Goal: Information Seeking & Learning: Find specific fact

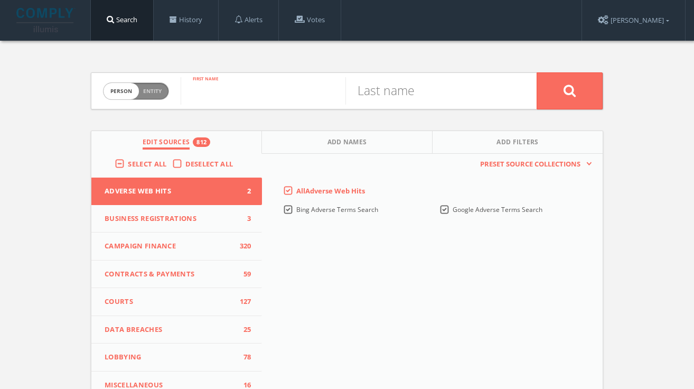
click at [237, 96] on input "text" at bounding box center [263, 90] width 165 height 27
type input "[PERSON_NAME]"
click at [393, 92] on input "text" at bounding box center [428, 90] width 165 height 27
type input "[PERSON_NAME]"
click at [537, 72] on button at bounding box center [570, 90] width 66 height 37
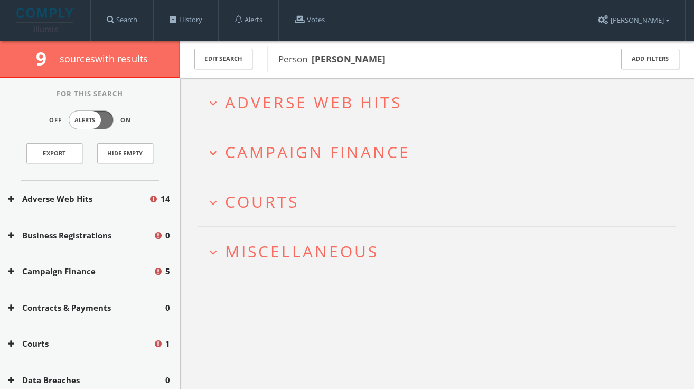
click at [265, 97] on span "Adverse Web Hits" at bounding box center [313, 102] width 177 height 22
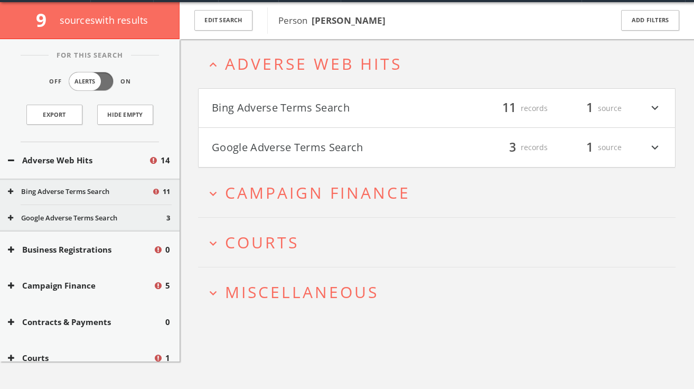
click at [318, 113] on button "Bing Adverse Terms Search" at bounding box center [324, 108] width 225 height 18
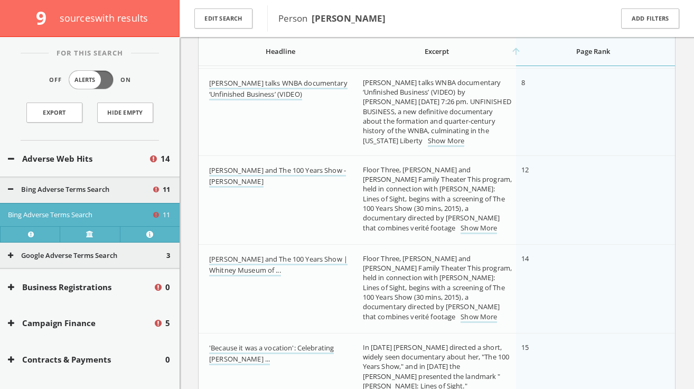
scroll to position [227, 0]
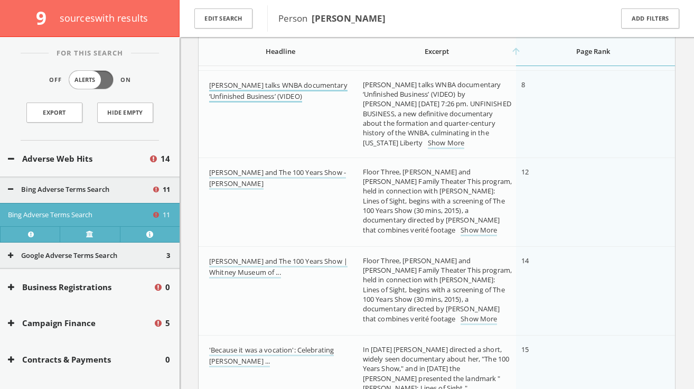
click at [282, 88] on link "[PERSON_NAME] talks WNBA documentary ‘Unfinished Business’ (VIDEO)" at bounding box center [278, 91] width 138 height 22
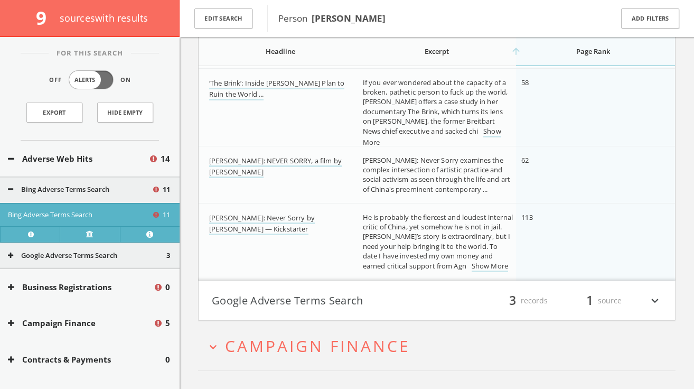
scroll to position [814, 0]
click at [249, 85] on link "‘The Brink’: Inside [PERSON_NAME] Plan to Ruin the World ..." at bounding box center [276, 88] width 135 height 22
click at [269, 304] on button "Google Adverse Terms Search" at bounding box center [324, 300] width 225 height 18
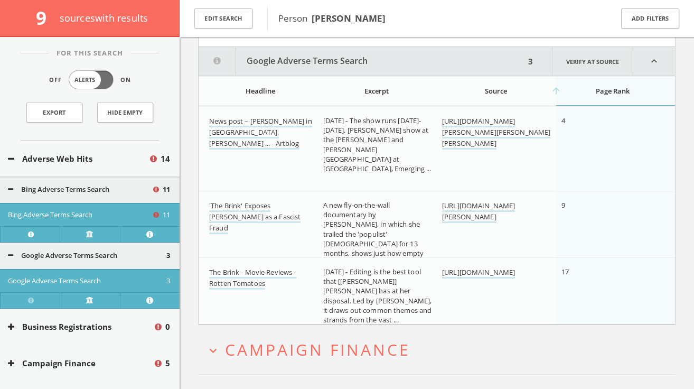
scroll to position [1096, 0]
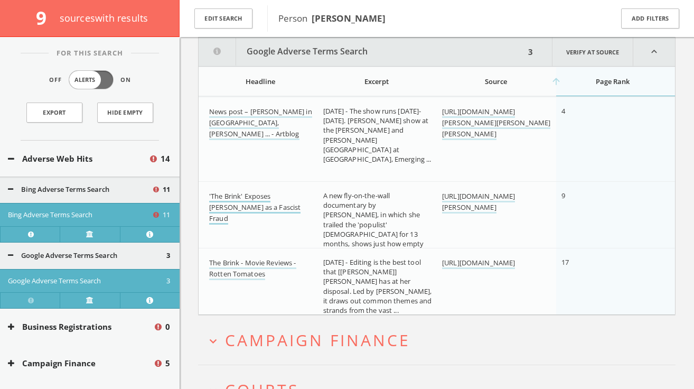
click at [257, 207] on link "'The Brink' Exposes [PERSON_NAME] as a Fascist Fraud" at bounding box center [254, 207] width 91 height 33
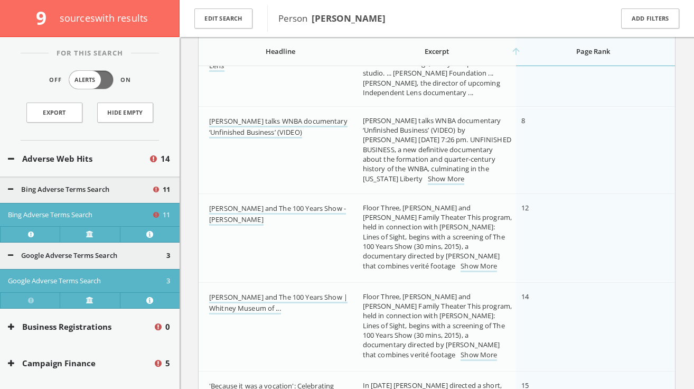
scroll to position [0, 0]
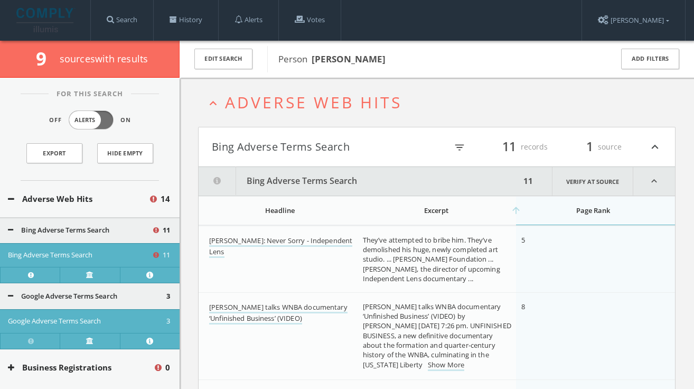
click at [284, 142] on button "Bing Adverse Terms Search" at bounding box center [324, 147] width 225 height 18
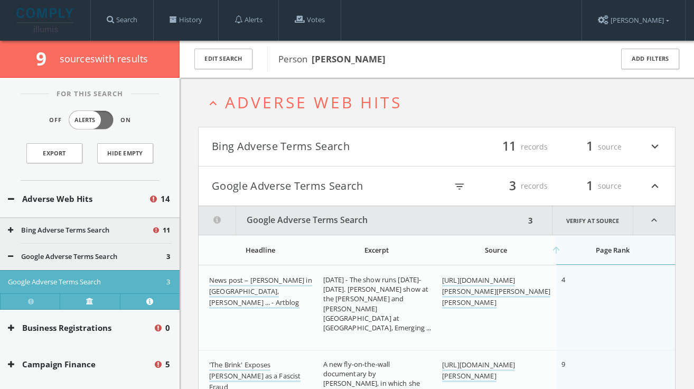
click at [276, 189] on button "Google Adverse Terms Search" at bounding box center [324, 186] width 225 height 18
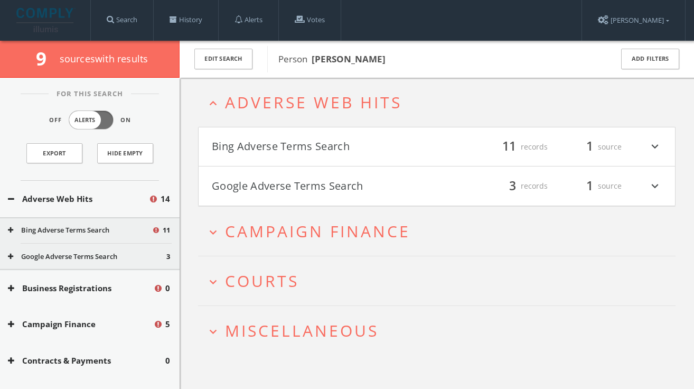
click at [291, 93] on span "Adverse Web Hits" at bounding box center [313, 102] width 177 height 22
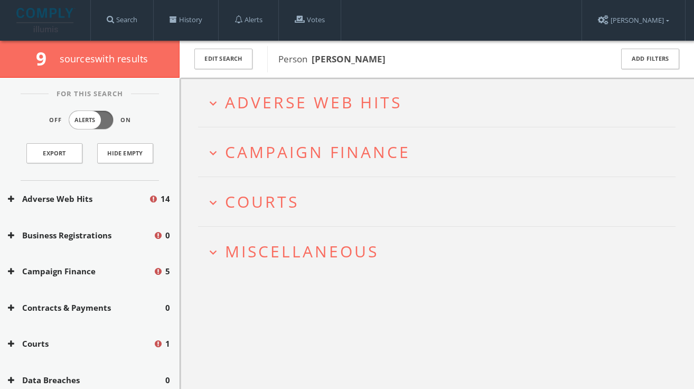
click at [282, 150] on span "Campaign Finance" at bounding box center [317, 152] width 185 height 22
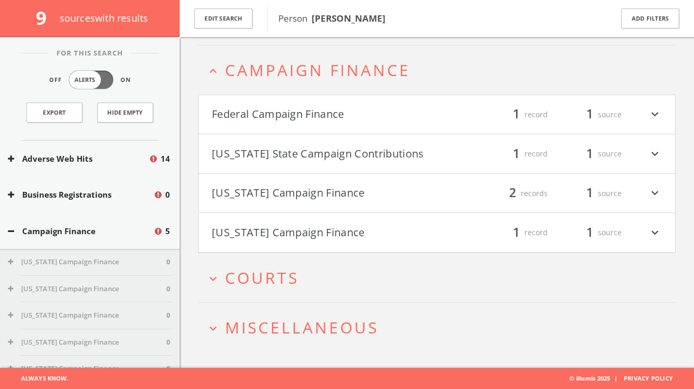
click at [290, 192] on button "[US_STATE] Campaign Finance" at bounding box center [324, 193] width 225 height 18
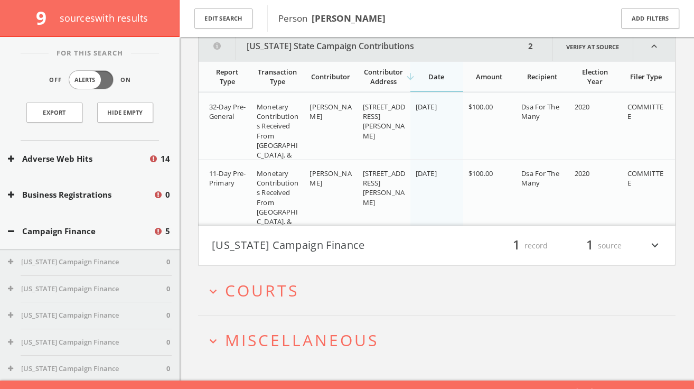
scroll to position [225, 0]
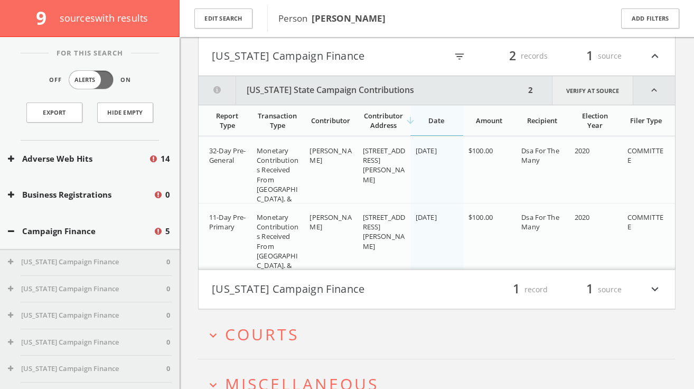
click at [604, 98] on link "Verify at source" at bounding box center [592, 90] width 81 height 29
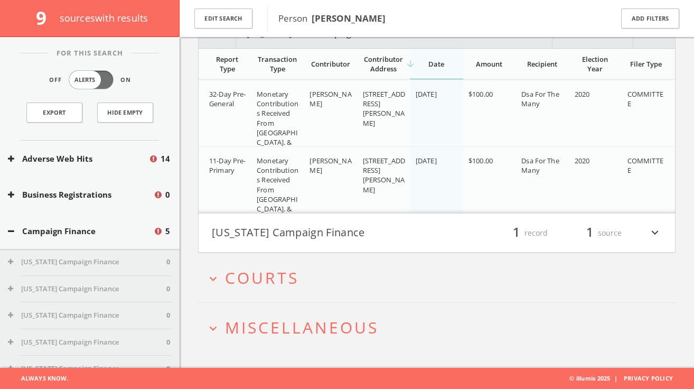
click at [276, 290] on h2 "expand_more Courts" at bounding box center [437, 277] width 478 height 49
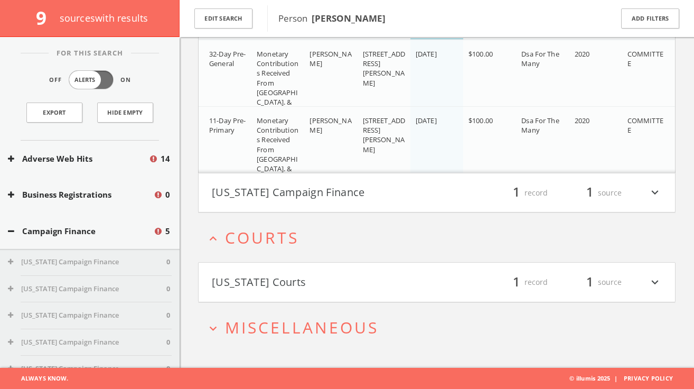
click at [276, 284] on button "[US_STATE] Courts" at bounding box center [324, 282] width 225 height 18
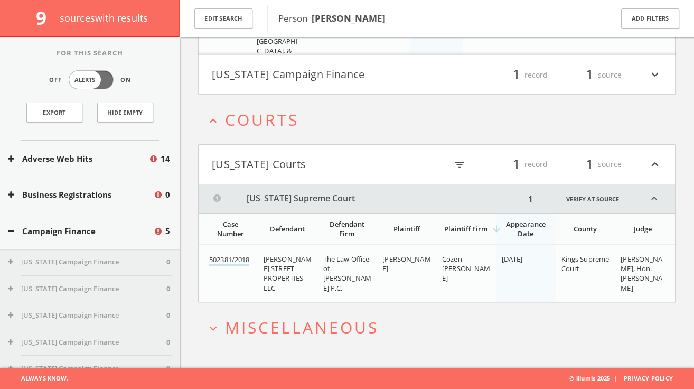
scroll to position [444, 0]
click at [316, 323] on span "Miscellaneous" at bounding box center [302, 328] width 154 height 22
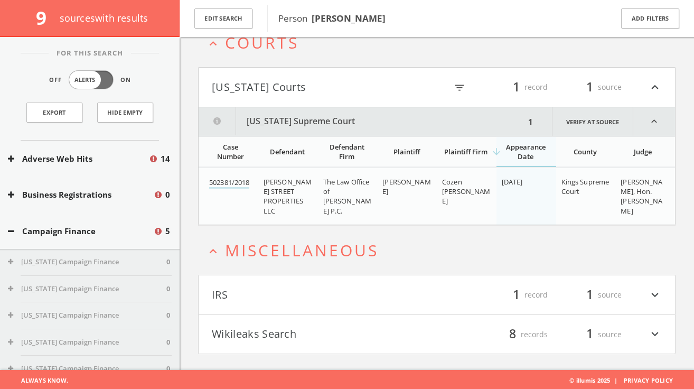
scroll to position [524, 0]
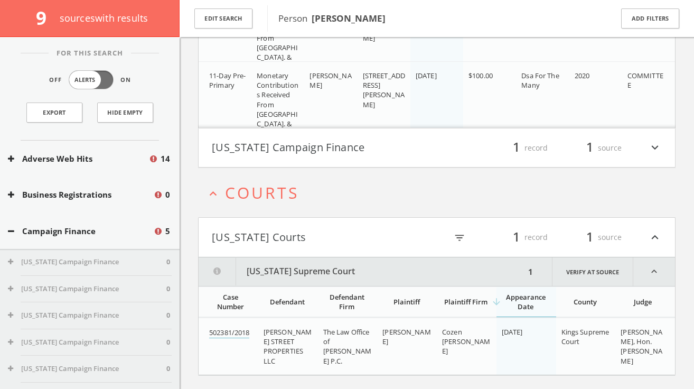
click at [287, 144] on button "[US_STATE] Campaign Finance" at bounding box center [324, 148] width 225 height 18
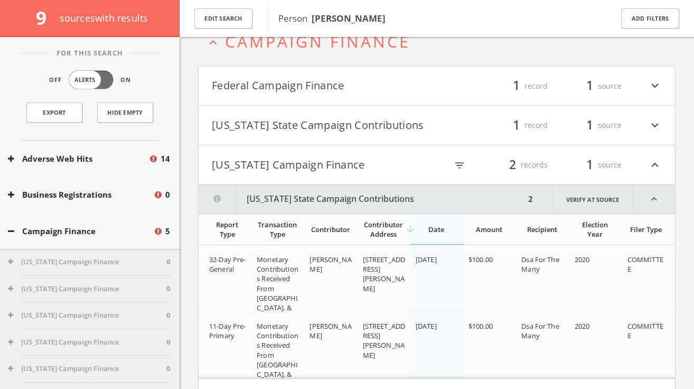
scroll to position [106, 0]
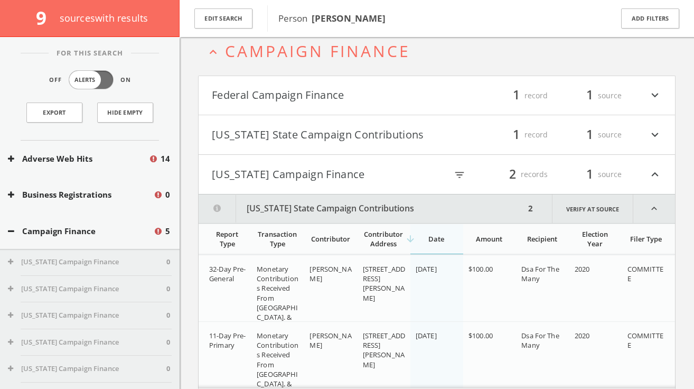
click at [308, 130] on button "[US_STATE] State Campaign Contributions" at bounding box center [324, 135] width 225 height 18
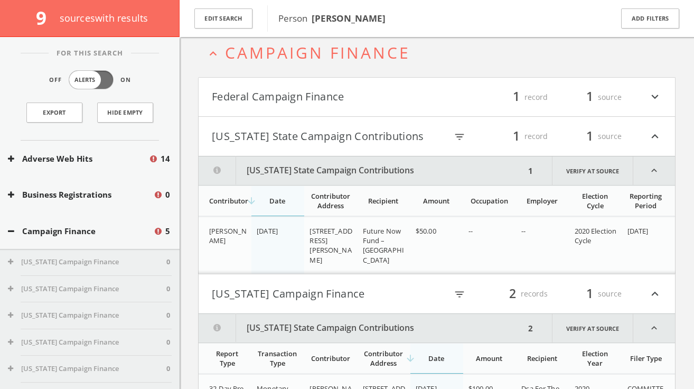
click at [340, 93] on button "Federal Campaign Finance" at bounding box center [324, 97] width 225 height 18
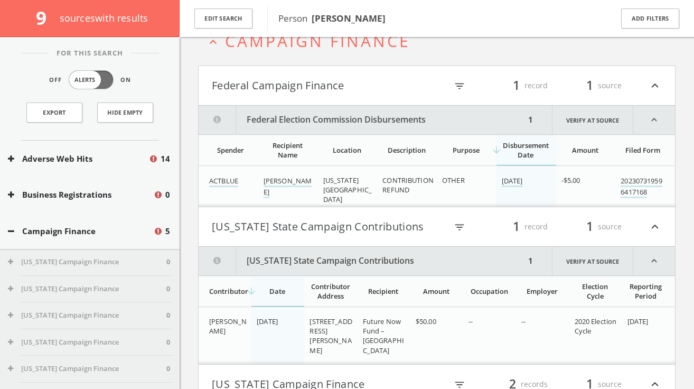
scroll to position [185, 0]
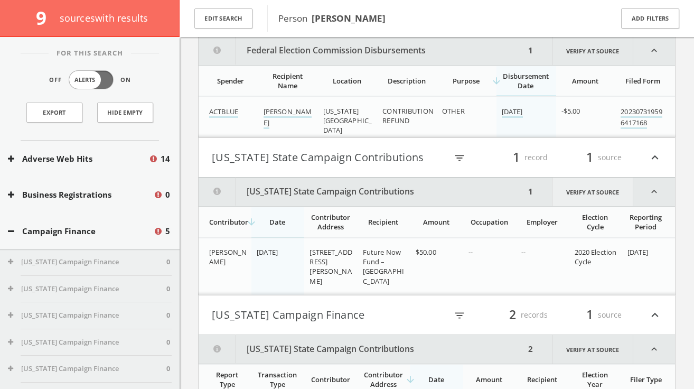
click at [578, 193] on link "Verify at source" at bounding box center [592, 192] width 81 height 29
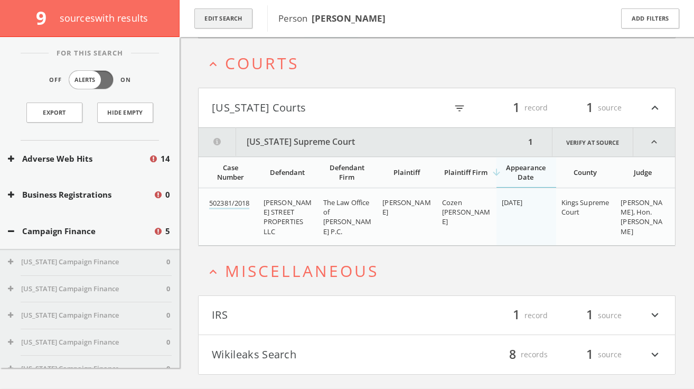
scroll to position [842, 0]
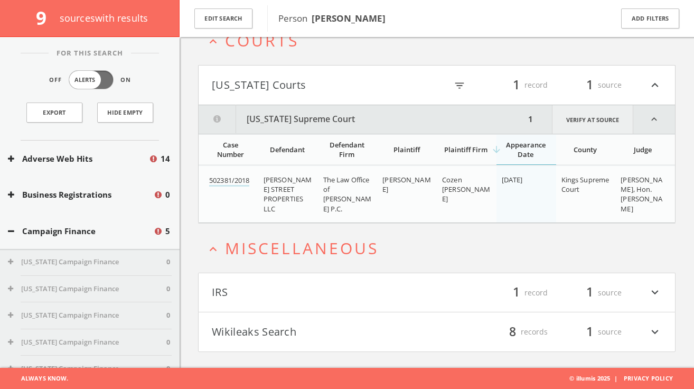
click at [578, 118] on link "Verify at source" at bounding box center [592, 119] width 81 height 29
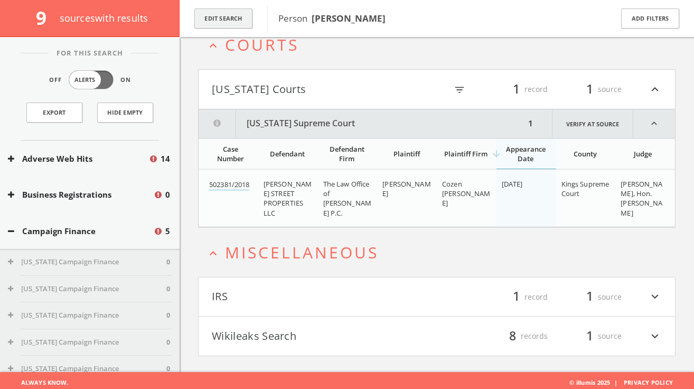
click at [241, 17] on button "Edit Search" at bounding box center [223, 18] width 58 height 21
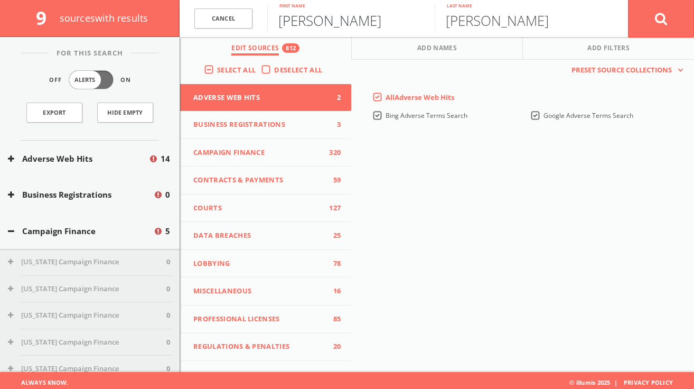
drag, startPoint x: 359, startPoint y: 24, endPoint x: 183, endPoint y: 20, distance: 176.0
click at [183, 20] on form "Cancel [PERSON_NAME] First name [PERSON_NAME] Last name Cancel" at bounding box center [437, 18] width 515 height 37
type input "[PERSON_NAME] [PERSON_NAME]"
click at [459, 25] on input "[PERSON_NAME]" at bounding box center [519, 17] width 168 height 27
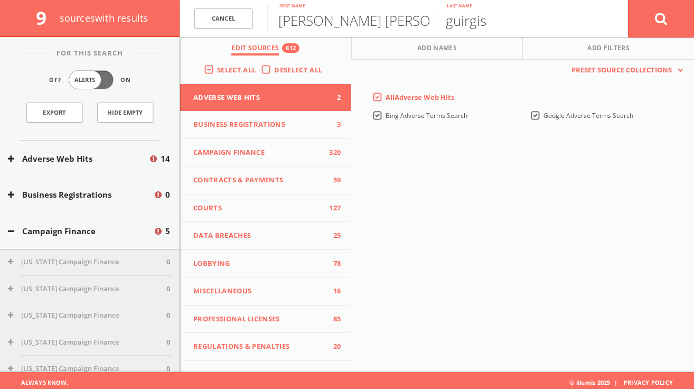
type input "guirgis"
click at [628, 0] on button at bounding box center [661, 18] width 66 height 38
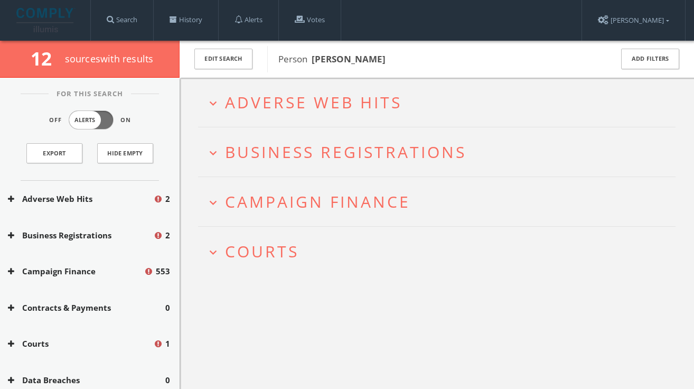
click at [298, 95] on span "Adverse Web Hits" at bounding box center [313, 102] width 177 height 22
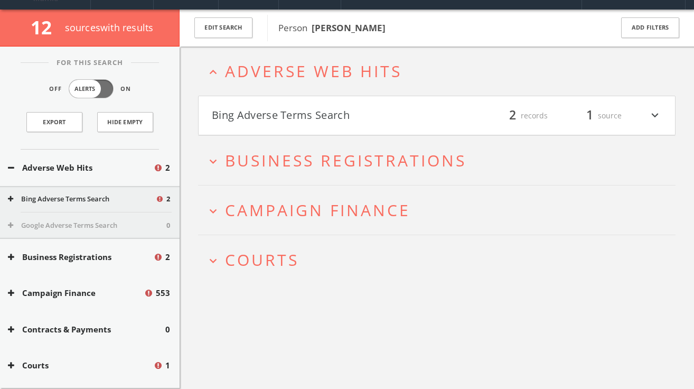
click at [291, 131] on h4 "Bing Adverse Terms Search filter_list 2 records 1 source expand_more" at bounding box center [437, 115] width 477 height 39
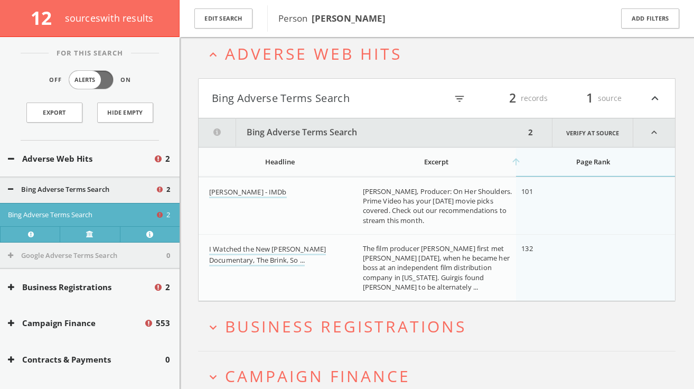
scroll to position [44, 0]
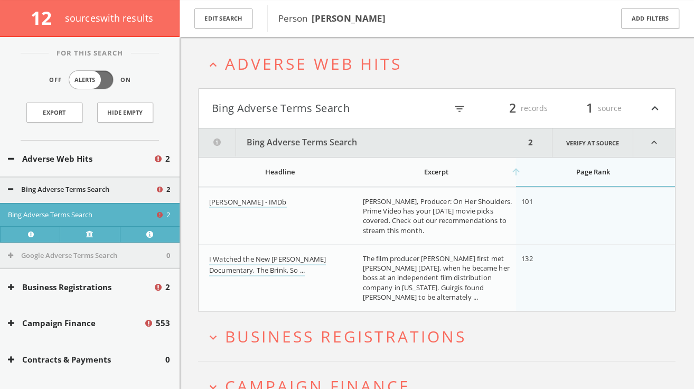
click at [282, 74] on span "Adverse Web Hits" at bounding box center [313, 64] width 177 height 22
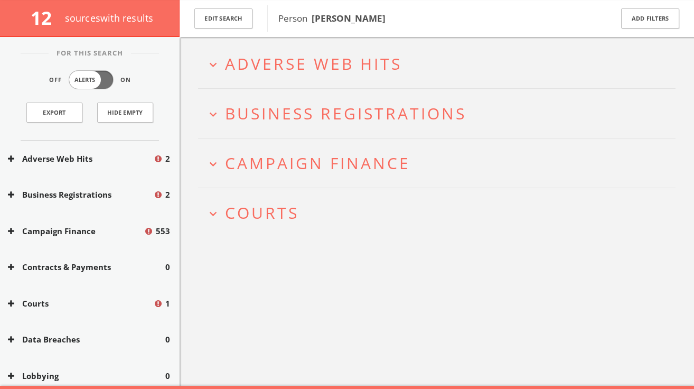
click at [273, 117] on span "Business Registrations" at bounding box center [346, 114] width 242 height 22
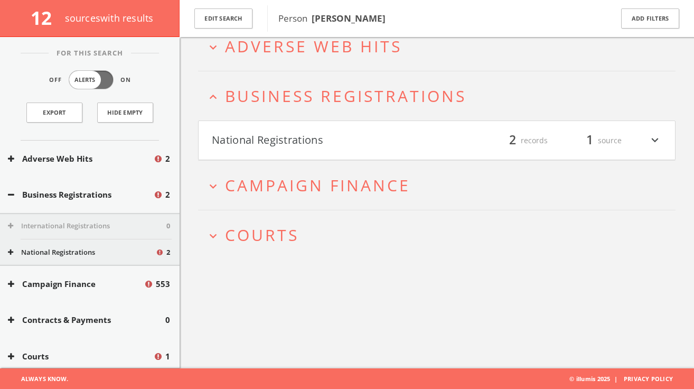
click at [288, 124] on h4 "National Registrations filter_list 2 records 1 source expand_more" at bounding box center [437, 140] width 477 height 39
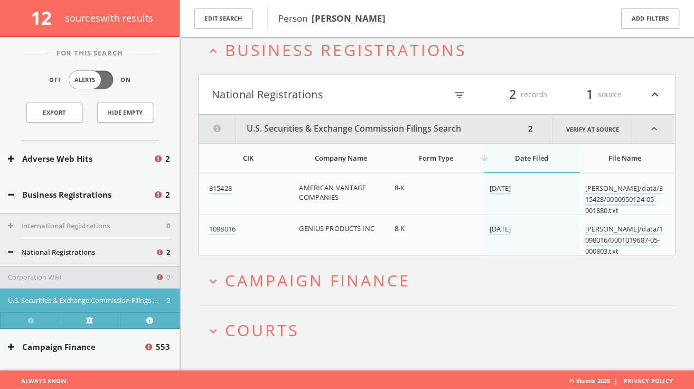
scroll to position [104, 0]
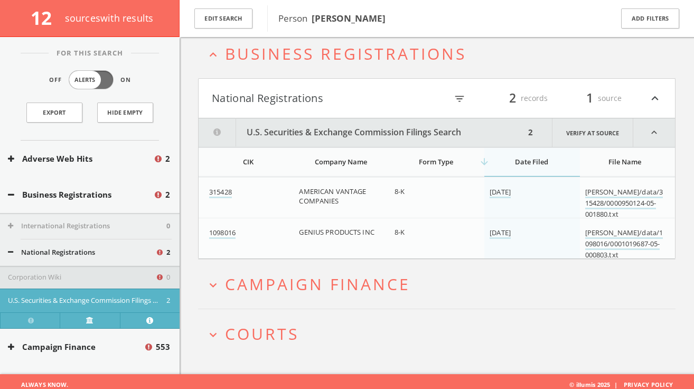
click at [272, 61] on span "Business Registrations" at bounding box center [346, 54] width 242 height 22
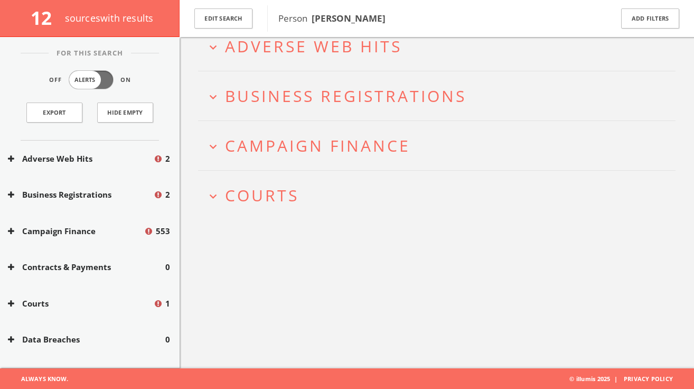
click at [256, 158] on h2 "expand_more Campaign Finance" at bounding box center [437, 145] width 478 height 49
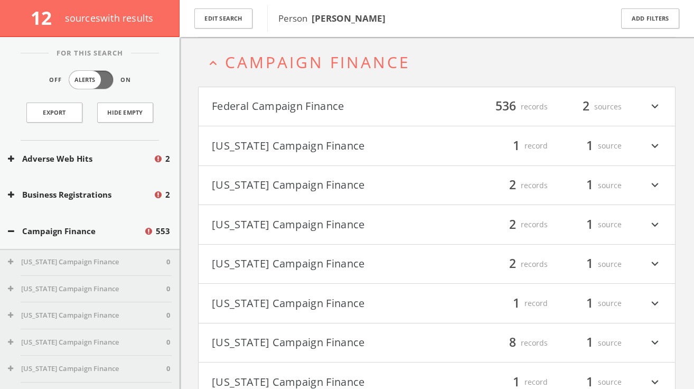
click at [289, 110] on button "Federal Campaign Finance" at bounding box center [324, 107] width 225 height 18
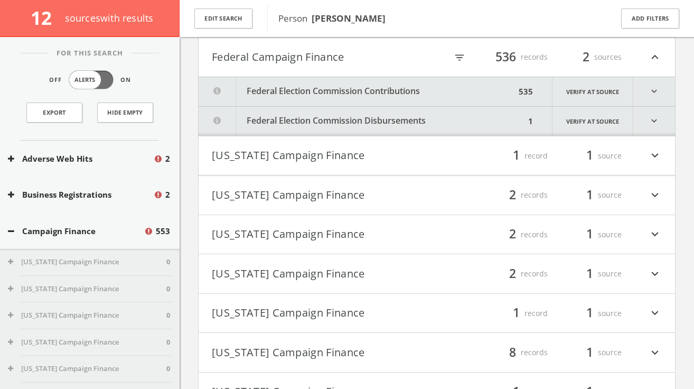
click at [317, 107] on button "Federal Election Commission Disbursements" at bounding box center [362, 121] width 327 height 29
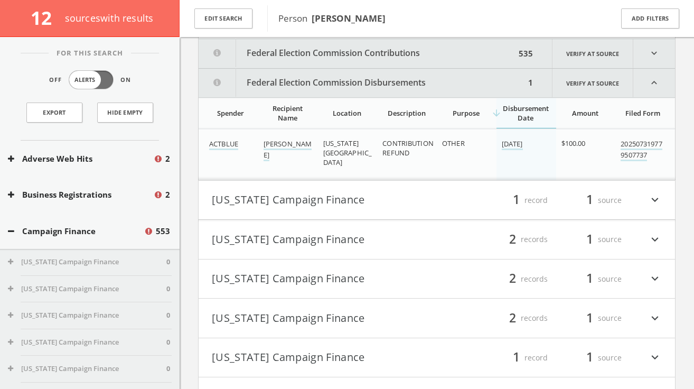
scroll to position [228, 0]
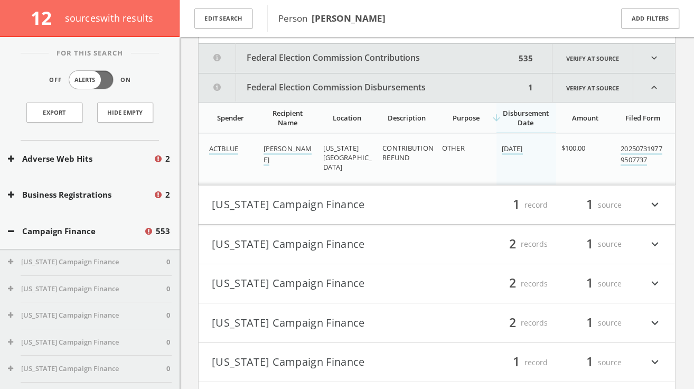
click at [320, 89] on button "Federal Election Commission Disbursements" at bounding box center [362, 87] width 327 height 29
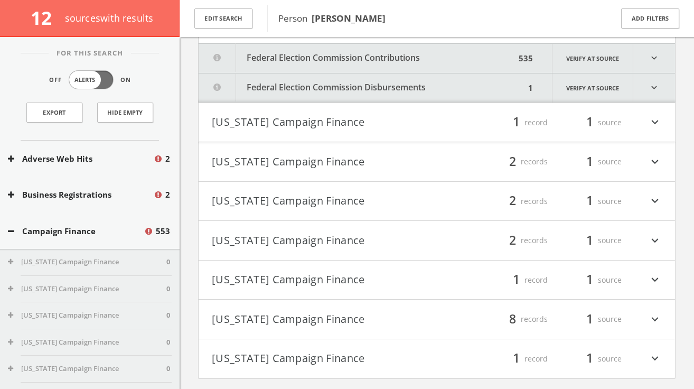
click at [302, 66] on button "Federal Election Commission Contributions" at bounding box center [357, 58] width 317 height 29
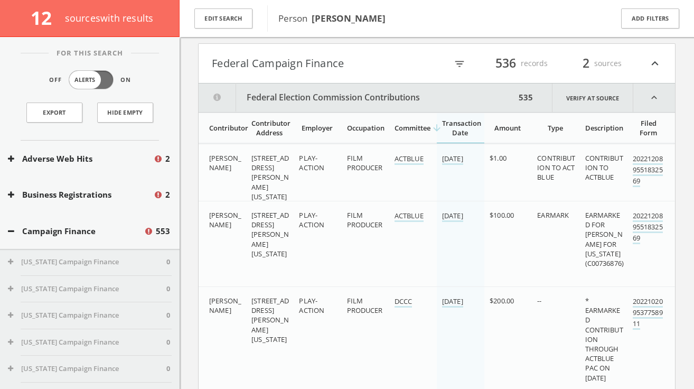
scroll to position [183, 0]
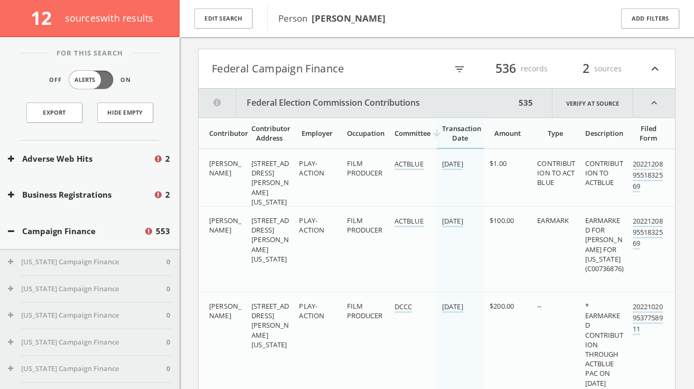
click at [296, 100] on button "Federal Election Commission Contributions" at bounding box center [357, 103] width 317 height 29
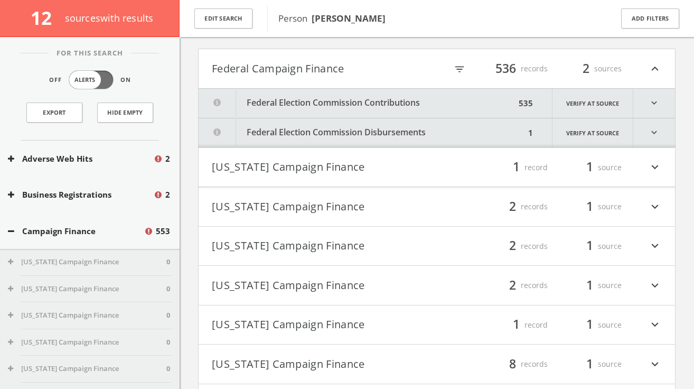
click at [307, 160] on button "[US_STATE] Campaign Finance" at bounding box center [324, 168] width 225 height 18
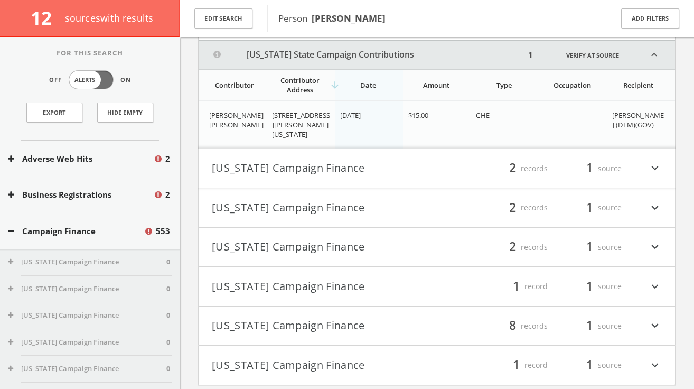
scroll to position [332, 0]
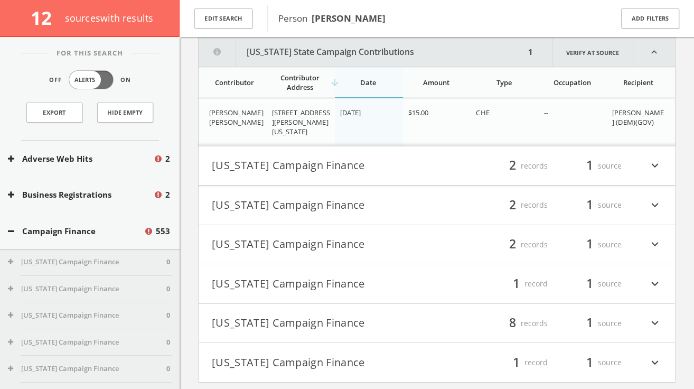
click at [303, 166] on button "[US_STATE] Campaign Finance" at bounding box center [324, 166] width 225 height 18
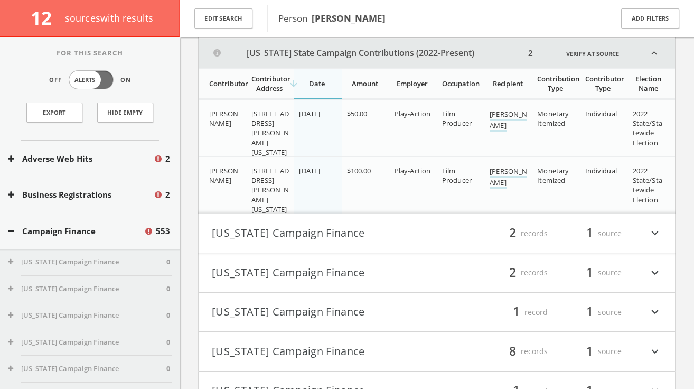
scroll to position [480, 0]
click at [310, 227] on button "[US_STATE] Campaign Finance" at bounding box center [324, 233] width 225 height 18
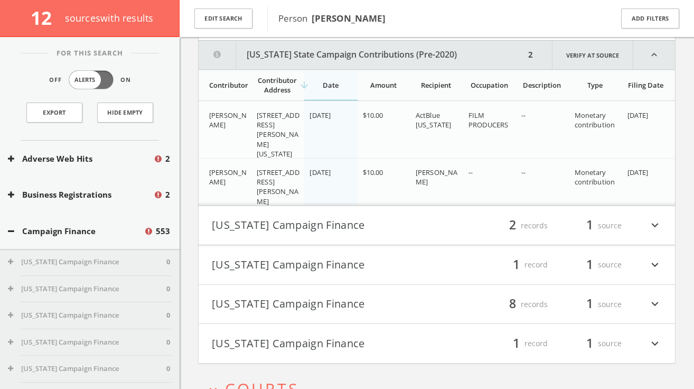
scroll to position [695, 0]
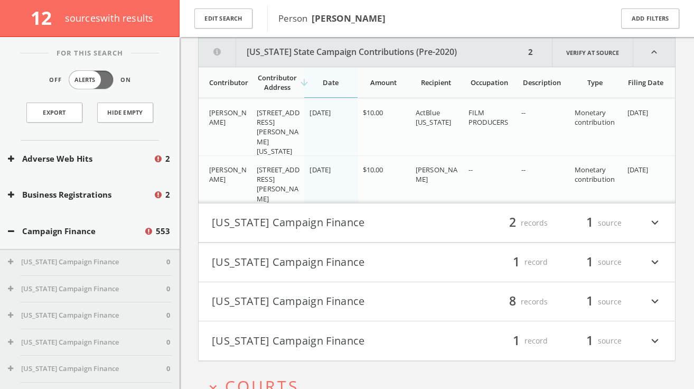
click at [310, 227] on button "[US_STATE] Campaign Finance" at bounding box center [324, 223] width 225 height 18
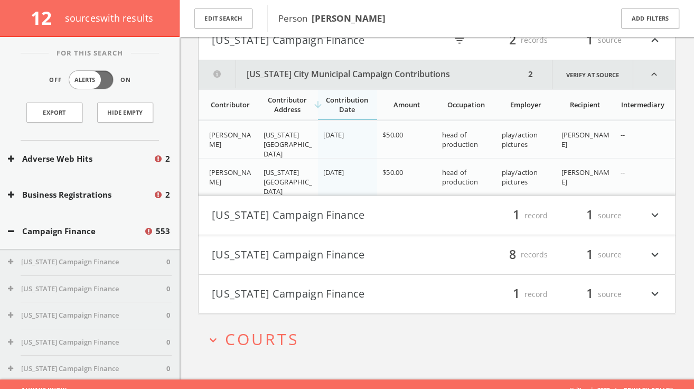
scroll to position [889, 0]
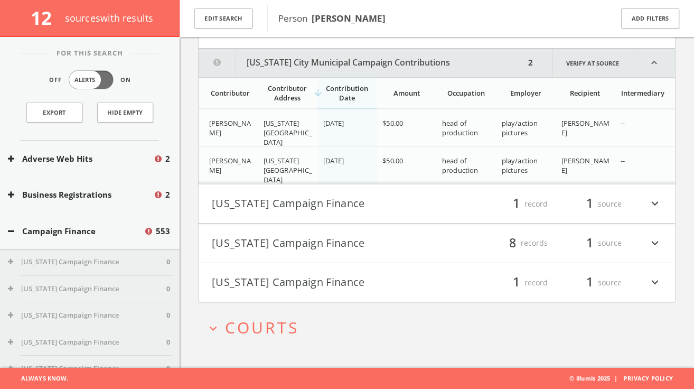
click at [293, 205] on button "[US_STATE] Campaign Finance" at bounding box center [324, 204] width 225 height 18
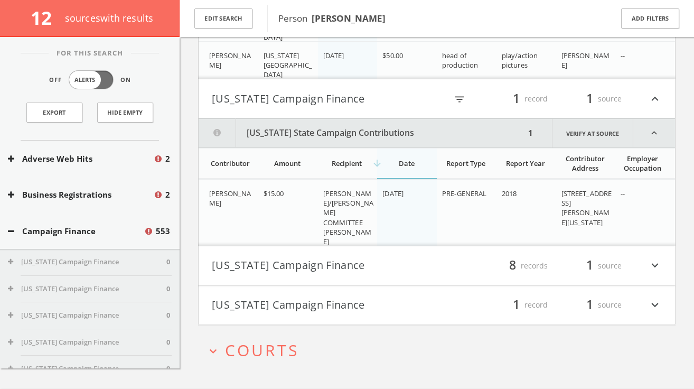
scroll to position [1017, 0]
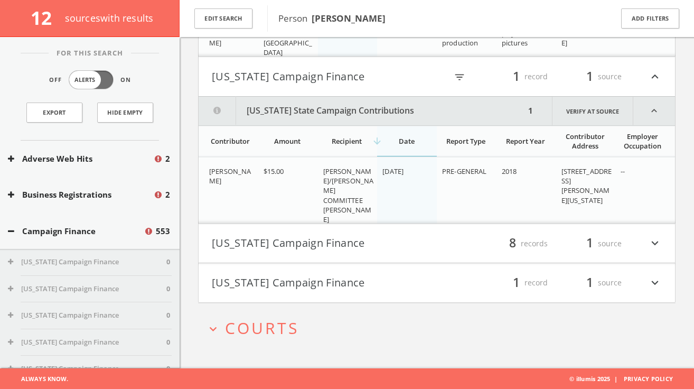
click at [304, 230] on h4 "[US_STATE] Campaign Finance filter_list 8 records 1 source expand_more" at bounding box center [437, 243] width 477 height 39
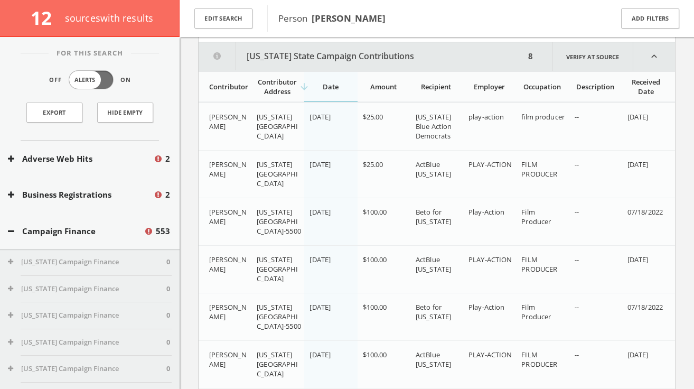
scroll to position [1242, 0]
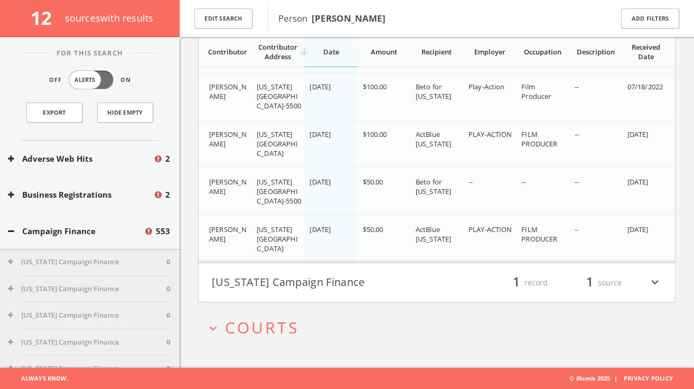
click at [367, 271] on h4 "[US_STATE] Campaign Finance filter_list 1 record 1 source expand_more" at bounding box center [437, 282] width 477 height 39
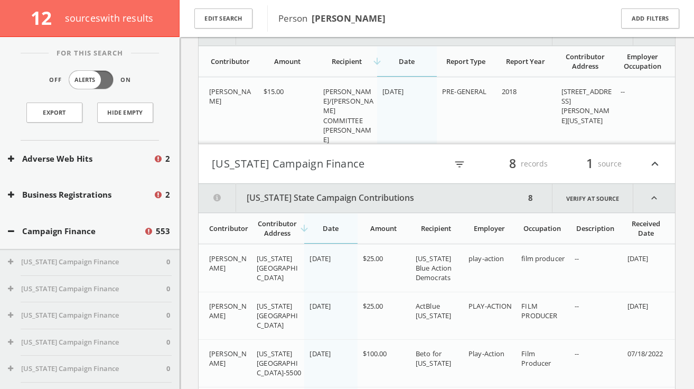
scroll to position [1099, 0]
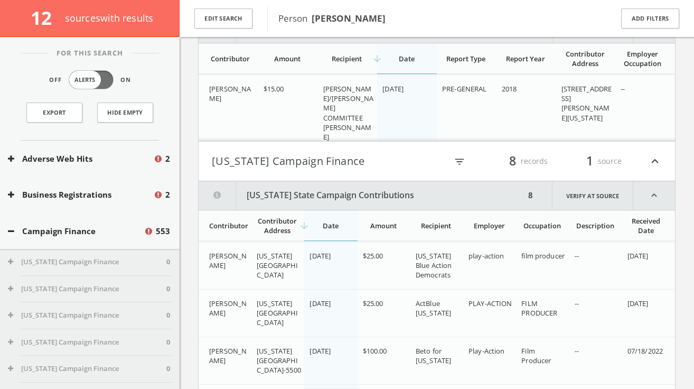
click at [323, 177] on h4 "[US_STATE] Campaign Finance filter_list 8 records 1 source expand_less" at bounding box center [437, 161] width 477 height 39
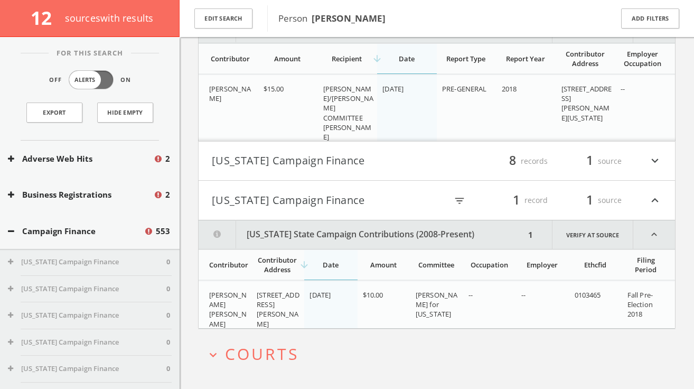
click at [328, 203] on button "[US_STATE] Campaign Finance" at bounding box center [324, 200] width 225 height 18
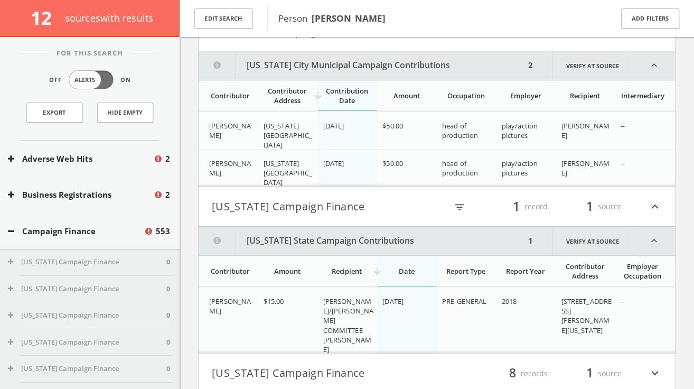
click at [316, 208] on button "[US_STATE] Campaign Finance" at bounding box center [324, 207] width 225 height 18
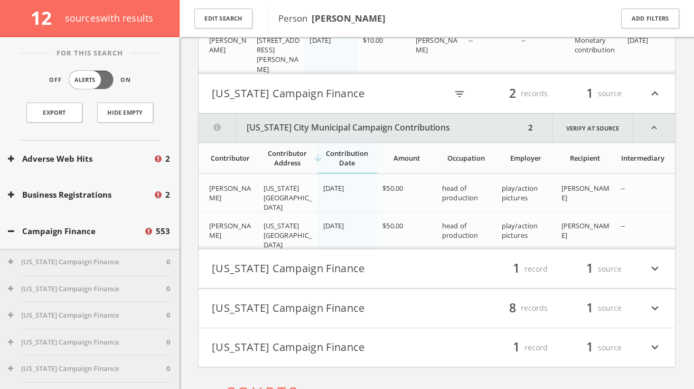
scroll to position [814, 0]
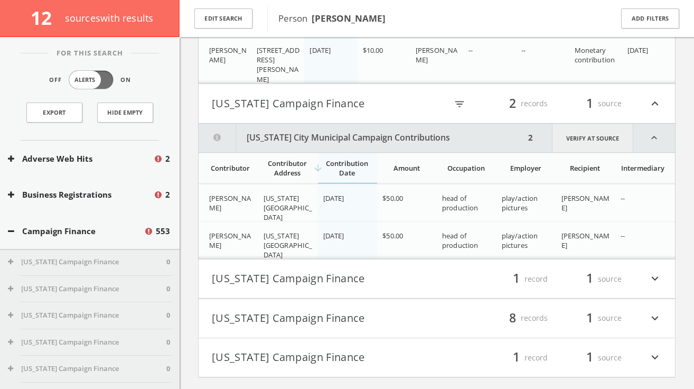
click at [582, 132] on link "Verify at source" at bounding box center [592, 138] width 81 height 29
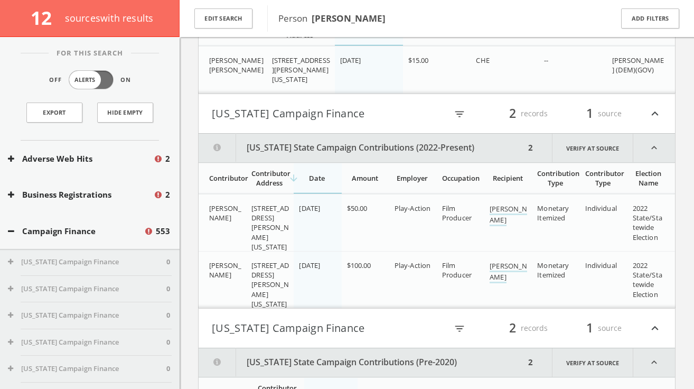
scroll to position [29, 0]
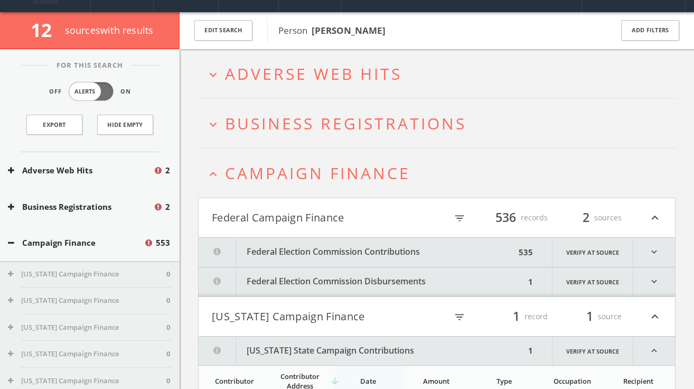
click at [309, 174] on span "Campaign Finance" at bounding box center [317, 173] width 185 height 22
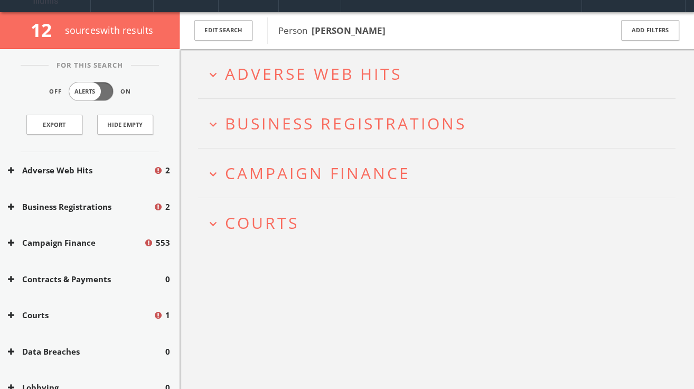
click at [266, 220] on span "Courts" at bounding box center [262, 223] width 74 height 22
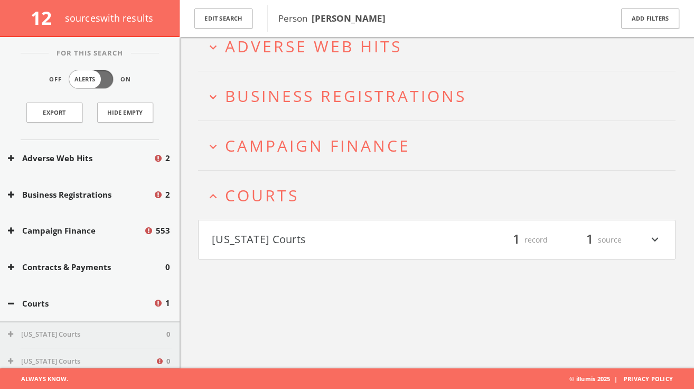
click at [312, 229] on h4 "[US_STATE] Courts filter_list 1 record 1 source expand_more" at bounding box center [437, 239] width 477 height 39
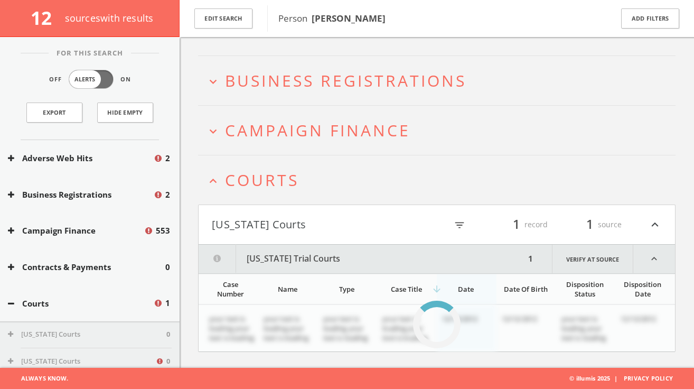
scroll to position [77, 0]
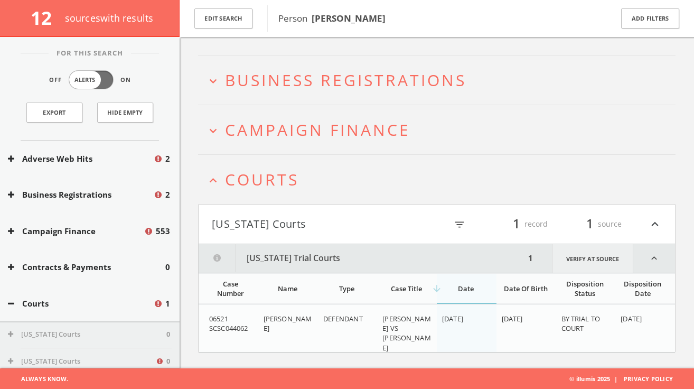
click at [587, 259] on link "Verify at source" at bounding box center [592, 258] width 81 height 29
drag, startPoint x: 501, startPoint y: 318, endPoint x: 552, endPoint y: 316, distance: 50.8
click at [552, 317] on td "[DATE]" at bounding box center [527, 332] width 60 height 57
copy span "[DATE]"
drag, startPoint x: 252, startPoint y: 329, endPoint x: 204, endPoint y: 318, distance: 48.8
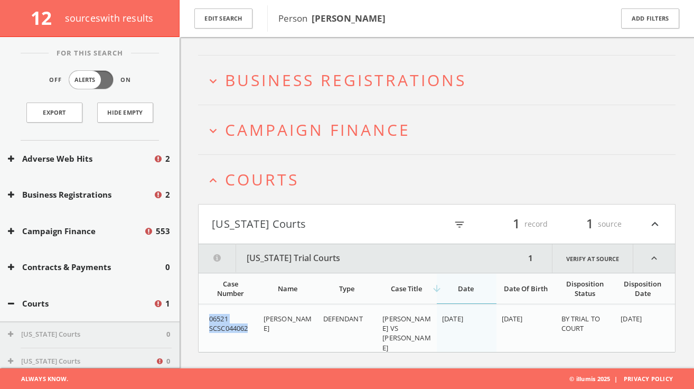
click at [204, 318] on td "06521 SCSC044062" at bounding box center [229, 332] width 60 height 57
copy span "06521 SCSC044062"
click at [277, 323] on span "[PERSON_NAME]" at bounding box center [288, 323] width 48 height 19
click at [281, 319] on span "[PERSON_NAME]" at bounding box center [288, 323] width 48 height 19
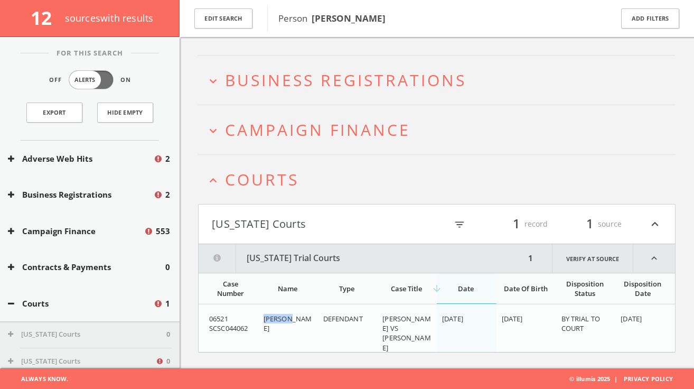
click at [281, 319] on span "[PERSON_NAME]" at bounding box center [288, 323] width 48 height 19
copy span "GUIRGIS"
copy span "[PERSON_NAME] [PERSON_NAME]"
drag, startPoint x: 262, startPoint y: 329, endPoint x: 293, endPoint y: 338, distance: 32.3
click at [293, 338] on td "[PERSON_NAME]" at bounding box center [288, 332] width 60 height 57
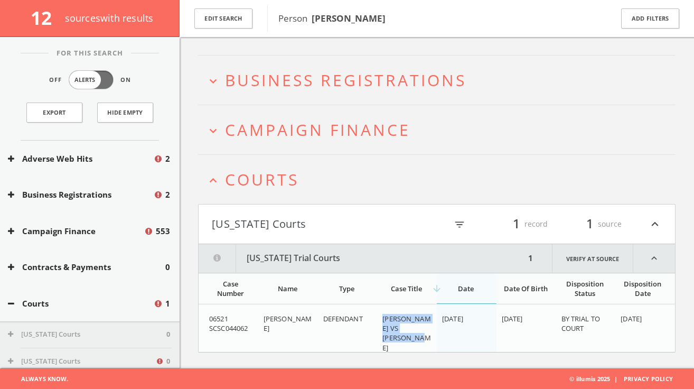
copy span "[PERSON_NAME] VS [PERSON_NAME]"
drag, startPoint x: 381, startPoint y: 322, endPoint x: 420, endPoint y: 339, distance: 42.8
click at [420, 340] on td "[PERSON_NAME] VS [PERSON_NAME]" at bounding box center [407, 332] width 60 height 57
